Goal: Task Accomplishment & Management: Manage account settings

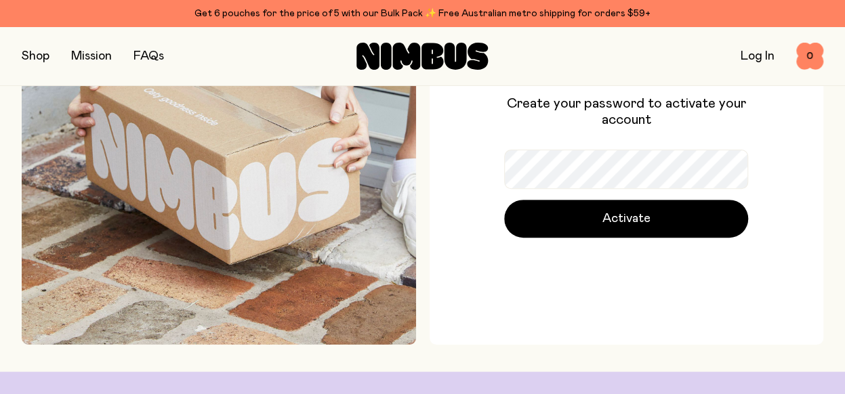
scroll to position [150, 0]
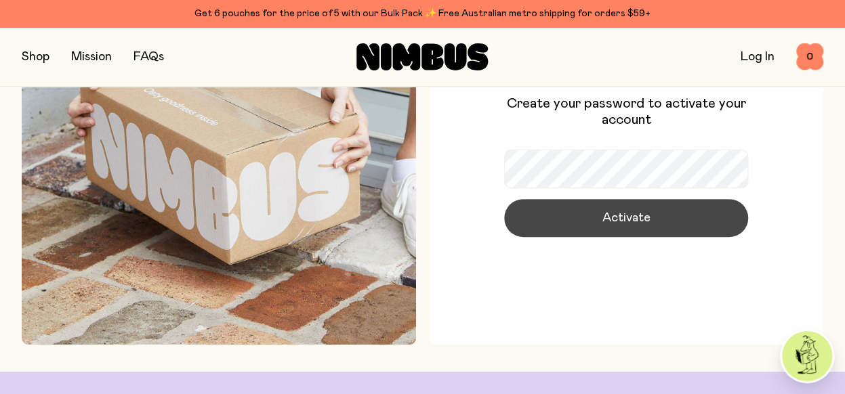
click at [648, 216] on span "Activate" at bounding box center [626, 218] width 48 height 19
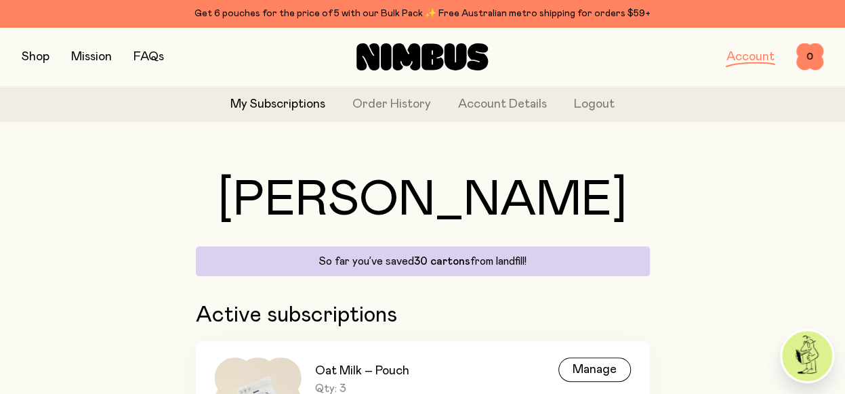
click at [765, 54] on link "Account" at bounding box center [750, 57] width 48 height 12
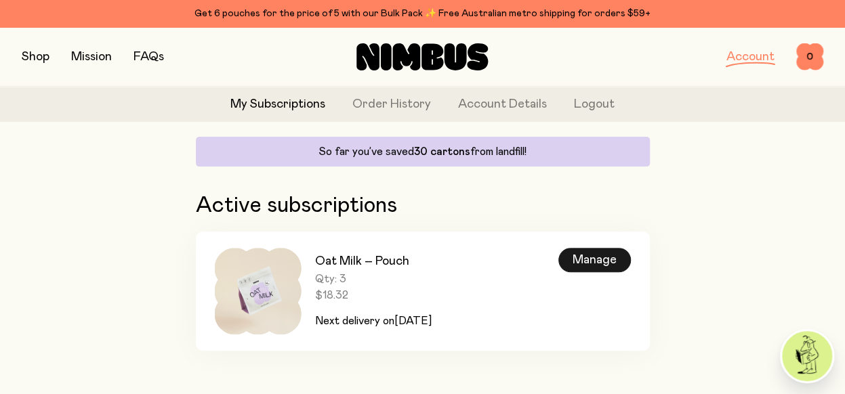
click at [599, 265] on div "Manage" at bounding box center [594, 260] width 72 height 24
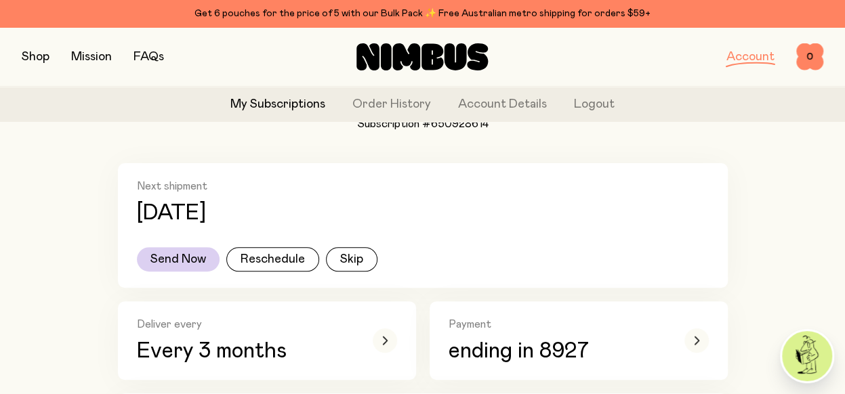
scroll to position [271, 0]
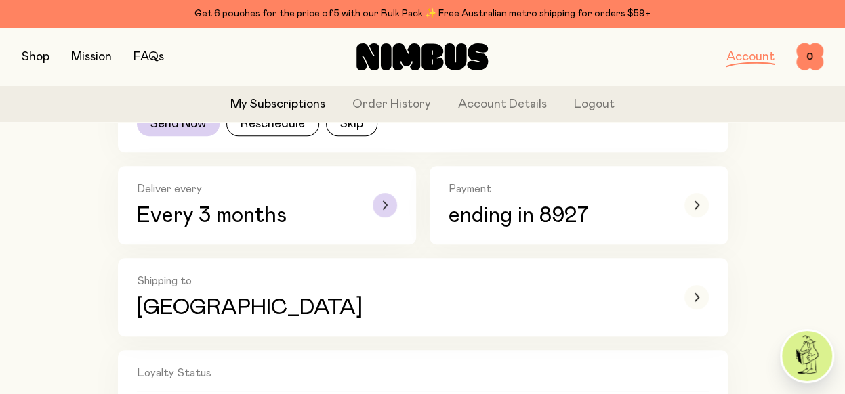
click at [393, 205] on div "button" at bounding box center [385, 205] width 24 height 24
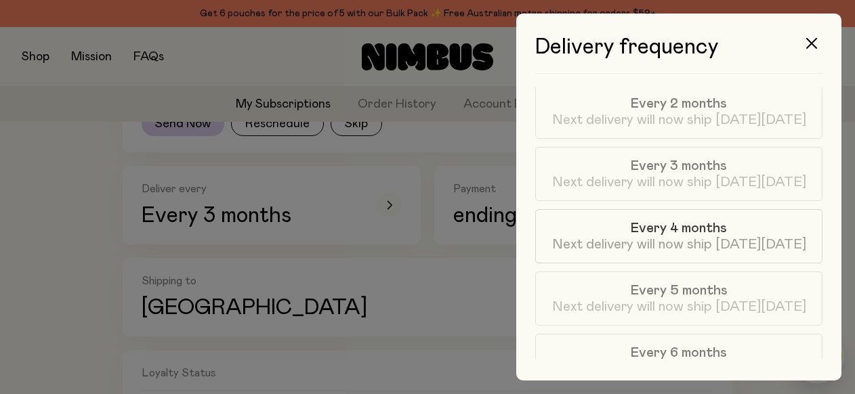
scroll to position [203, 0]
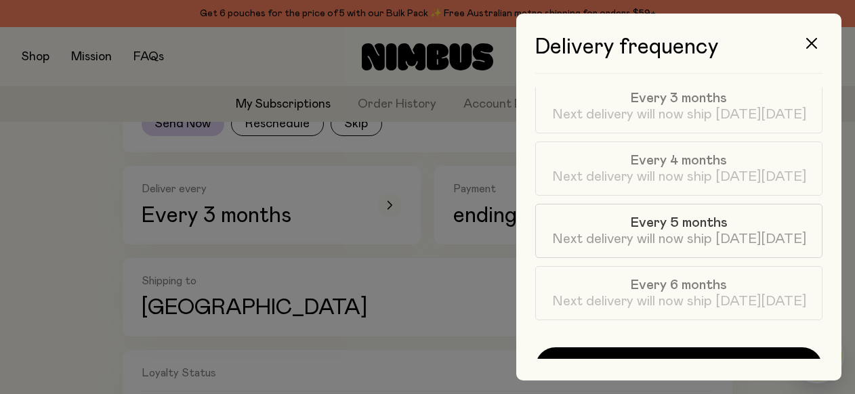
click at [732, 238] on span "Next delivery will now ship [DATE][DATE]" at bounding box center [679, 239] width 254 height 16
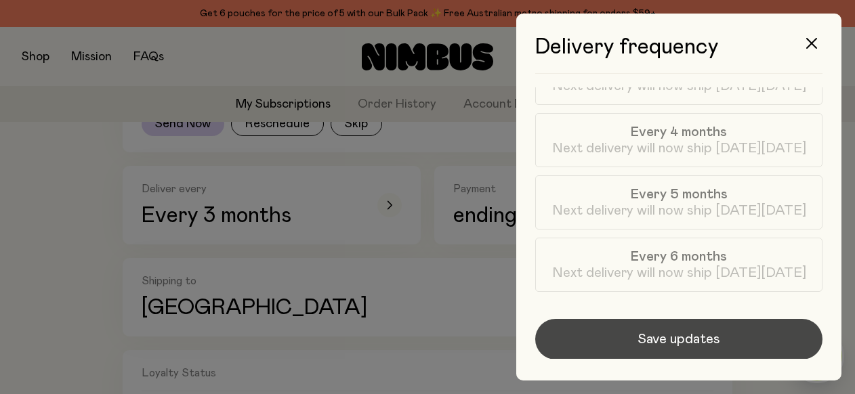
click at [713, 336] on span "Save updates" at bounding box center [678, 339] width 83 height 19
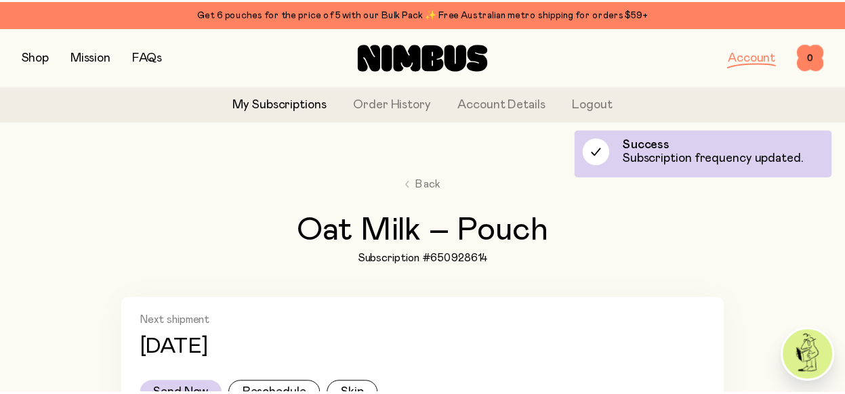
scroll to position [271, 0]
